Goal: Use online tool/utility: Utilize a website feature to perform a specific function

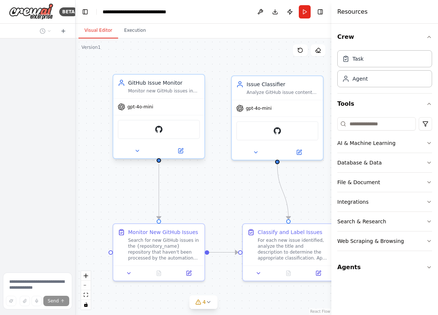
click at [178, 128] on div "GitHub" at bounding box center [159, 129] width 82 height 19
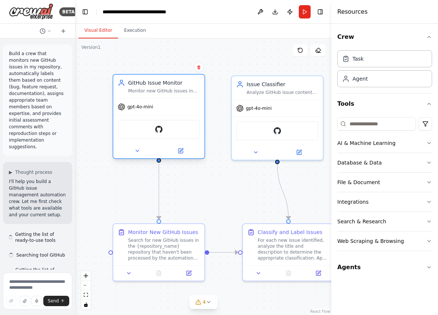
scroll to position [1374, 0]
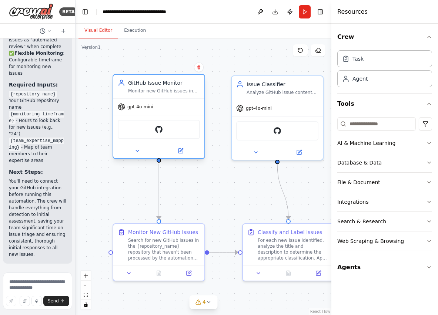
click at [174, 130] on div "GitHub" at bounding box center [159, 129] width 82 height 19
click at [175, 128] on div "GitHub" at bounding box center [159, 129] width 82 height 19
click at [417, 142] on button "AI & Machine Learning" at bounding box center [384, 143] width 95 height 19
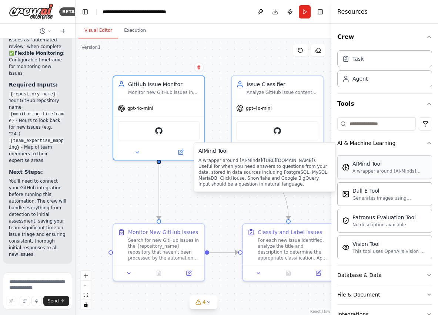
click at [377, 169] on div "A wrapper around [AI-Minds](https://mindsdb.com/minds). Useful for when you nee…" at bounding box center [389, 171] width 75 height 6
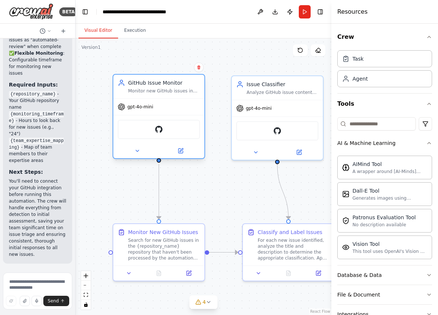
click at [138, 128] on div "GitHub" at bounding box center [159, 129] width 82 height 19
click at [159, 129] on img at bounding box center [158, 129] width 9 height 9
